Goal: Find specific page/section: Find specific page/section

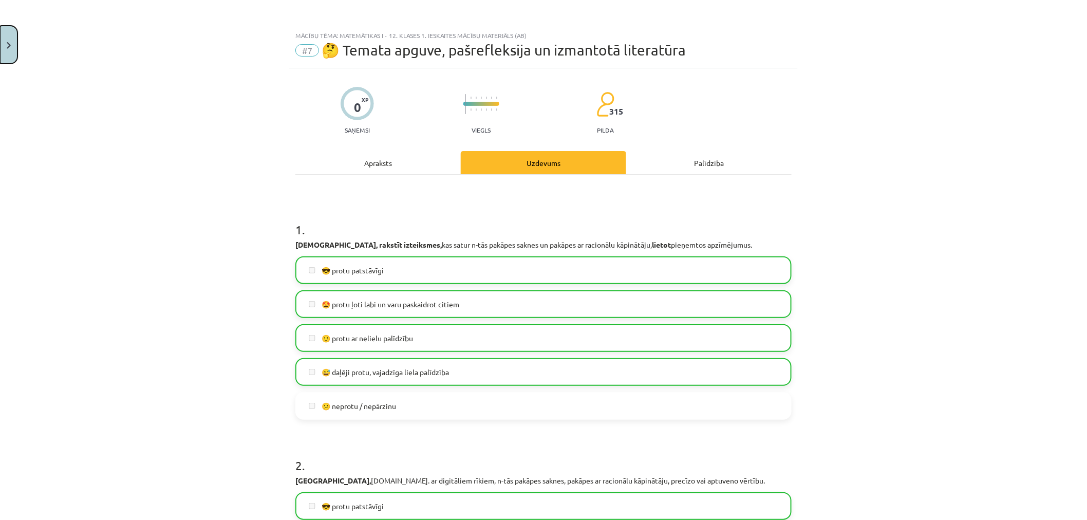
click at [1, 34] on button "Close" at bounding box center [8, 45] width 17 height 38
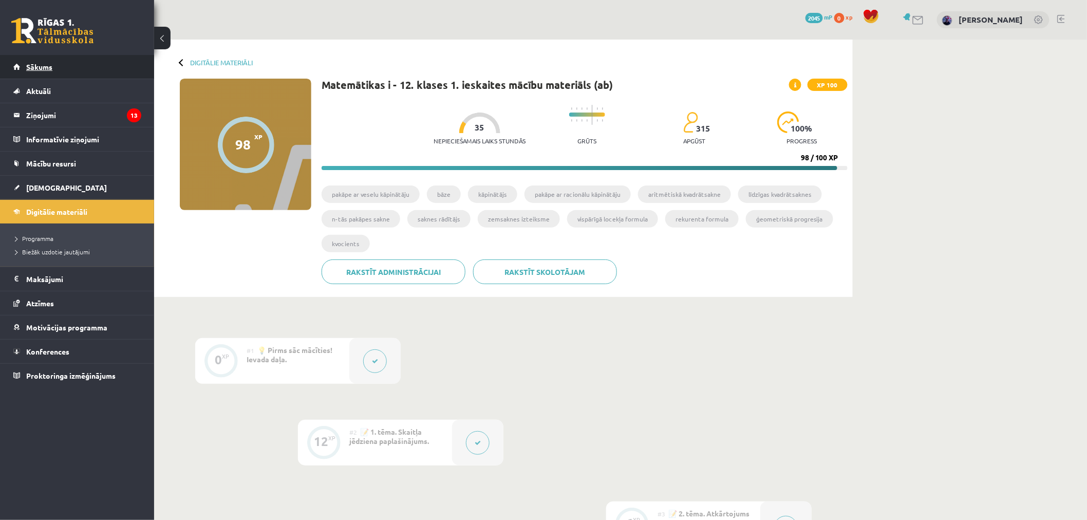
click at [50, 64] on span "Sākums" at bounding box center [39, 66] width 26 height 9
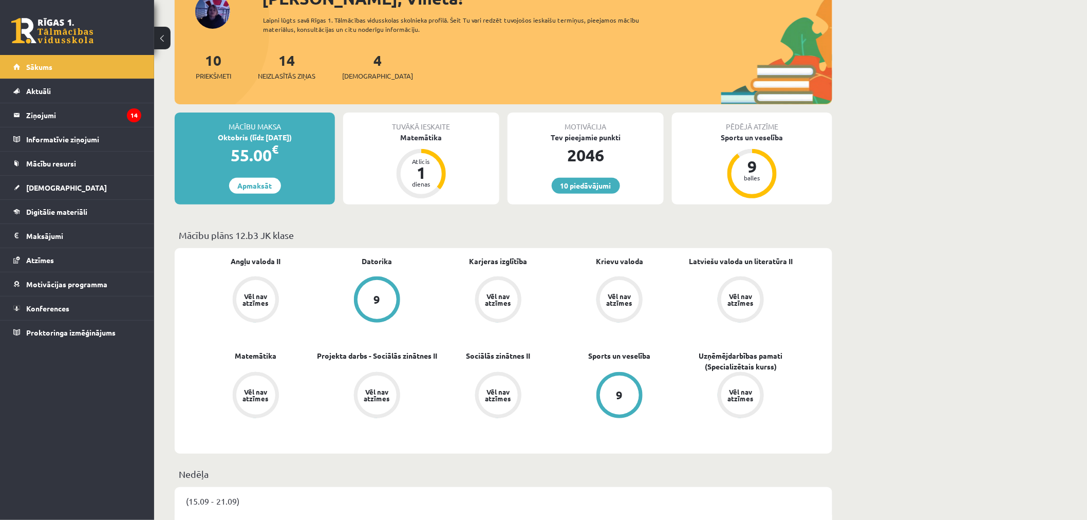
scroll to position [93, 0]
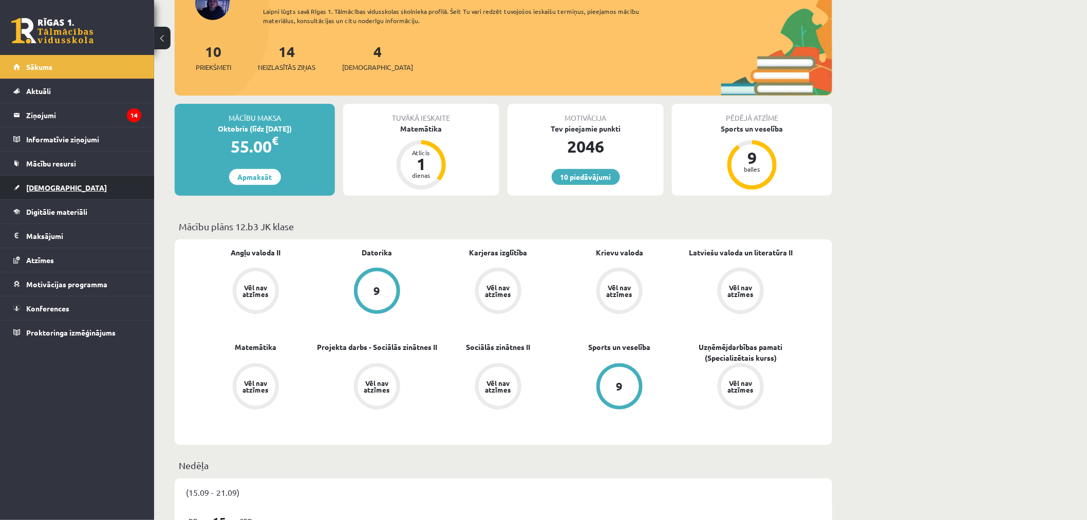
click at [59, 177] on link "[DEMOGRAPHIC_DATA]" at bounding box center [77, 188] width 128 height 24
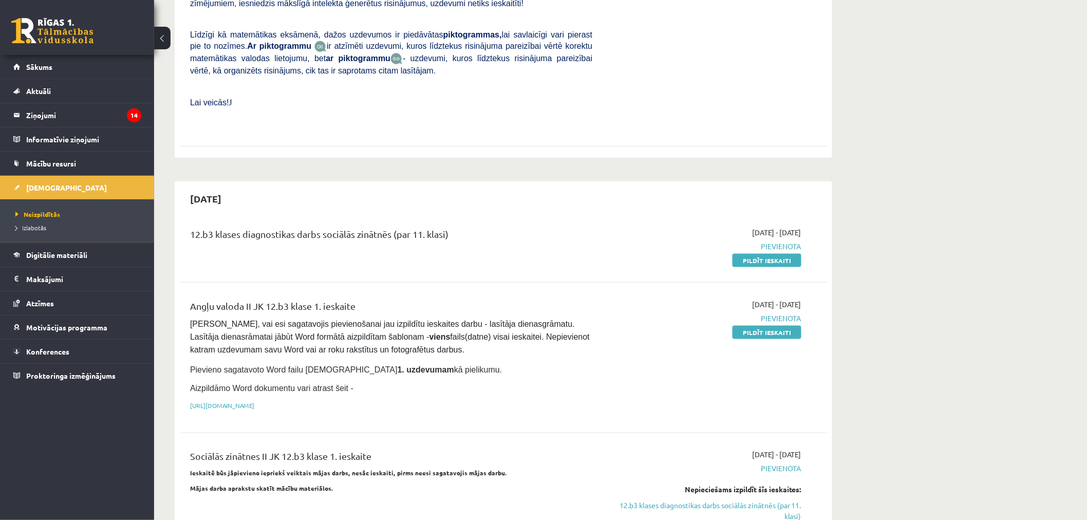
scroll to position [365, 0]
click at [323, 239] on div "12.b3 klases diagnostikas darbs sociālās zinātnēs (par 11. klasi)" at bounding box center [390, 245] width 417 height 39
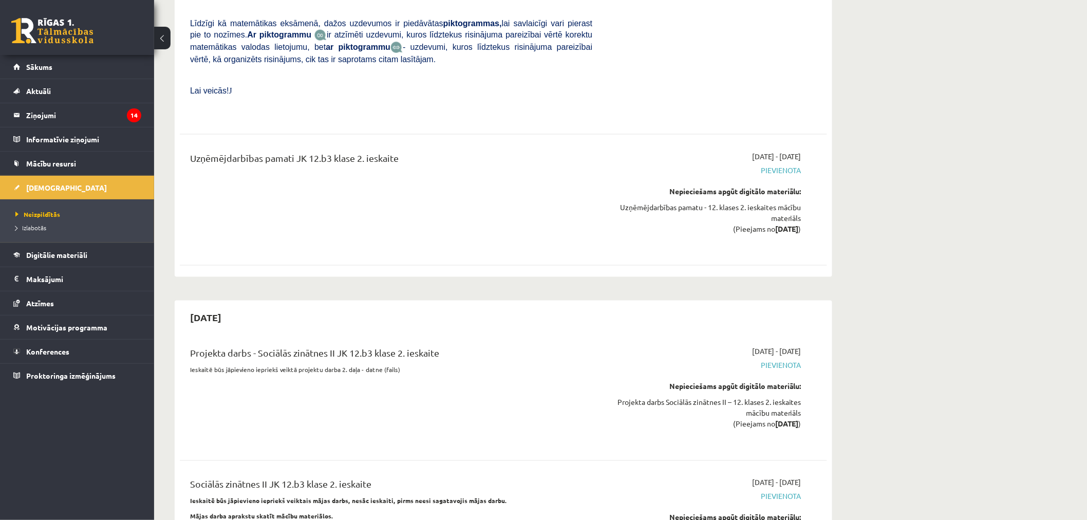
scroll to position [2143, 0]
